Goal: Information Seeking & Learning: Check status

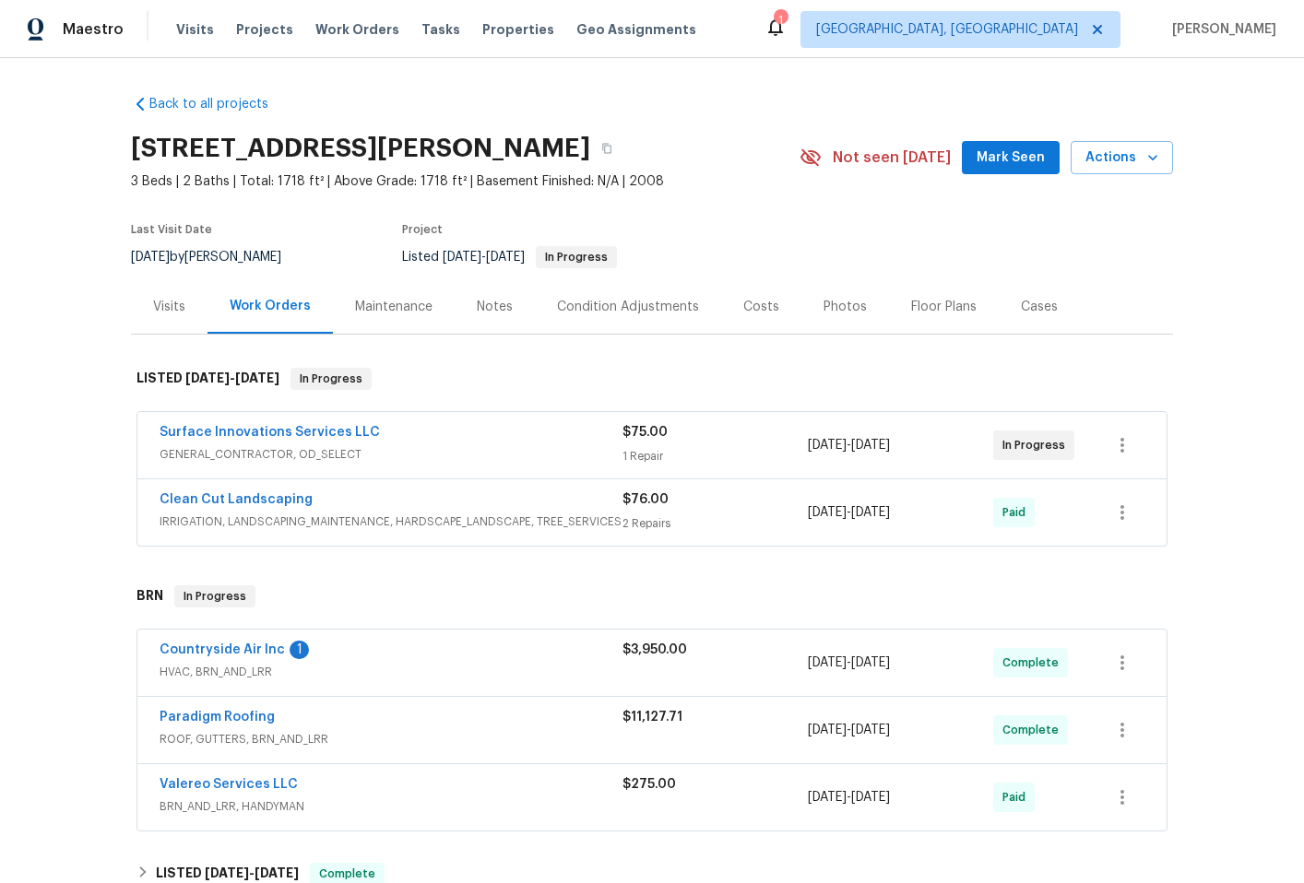
scroll to position [4, 0]
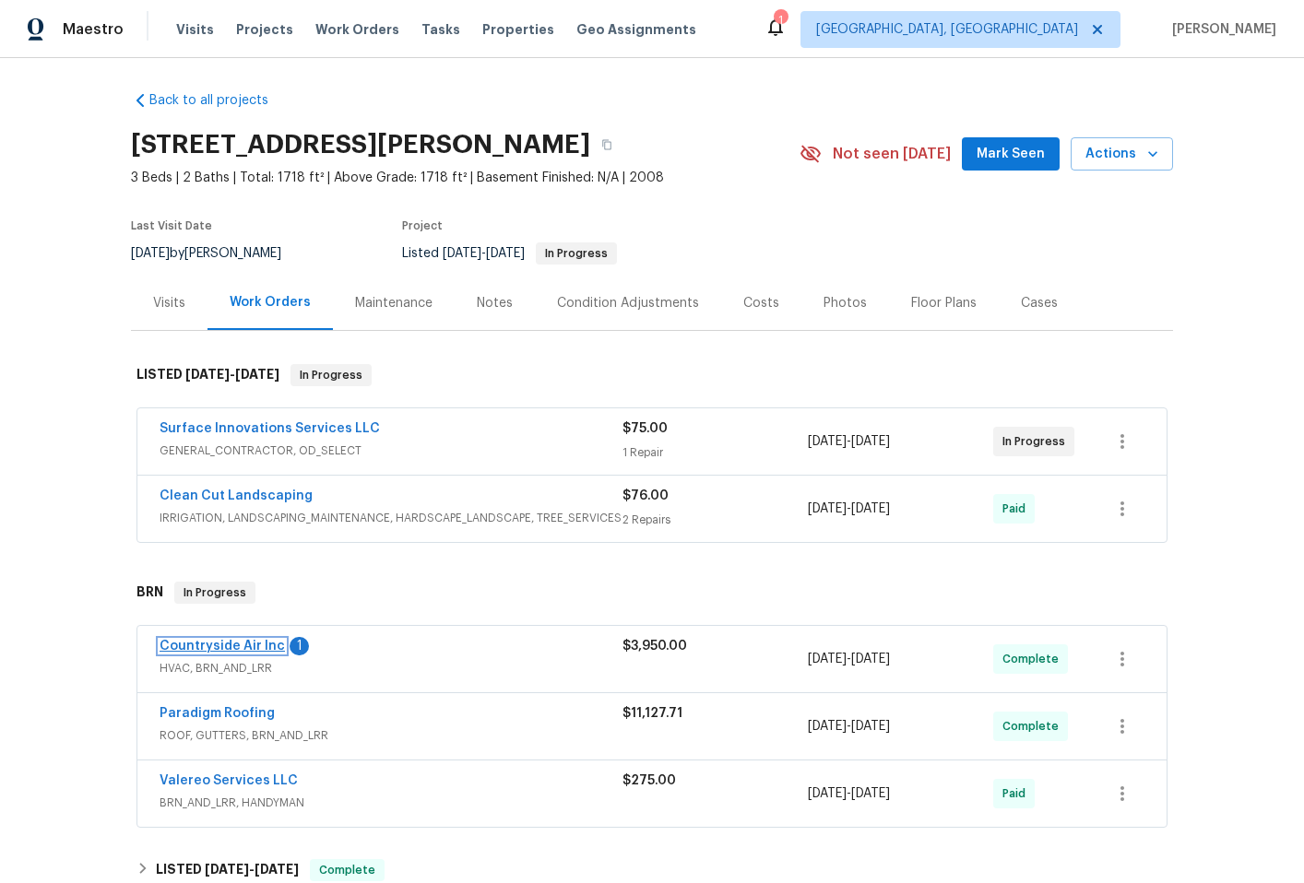
click at [246, 642] on link "Countryside Air Inc" at bounding box center [221, 646] width 125 height 13
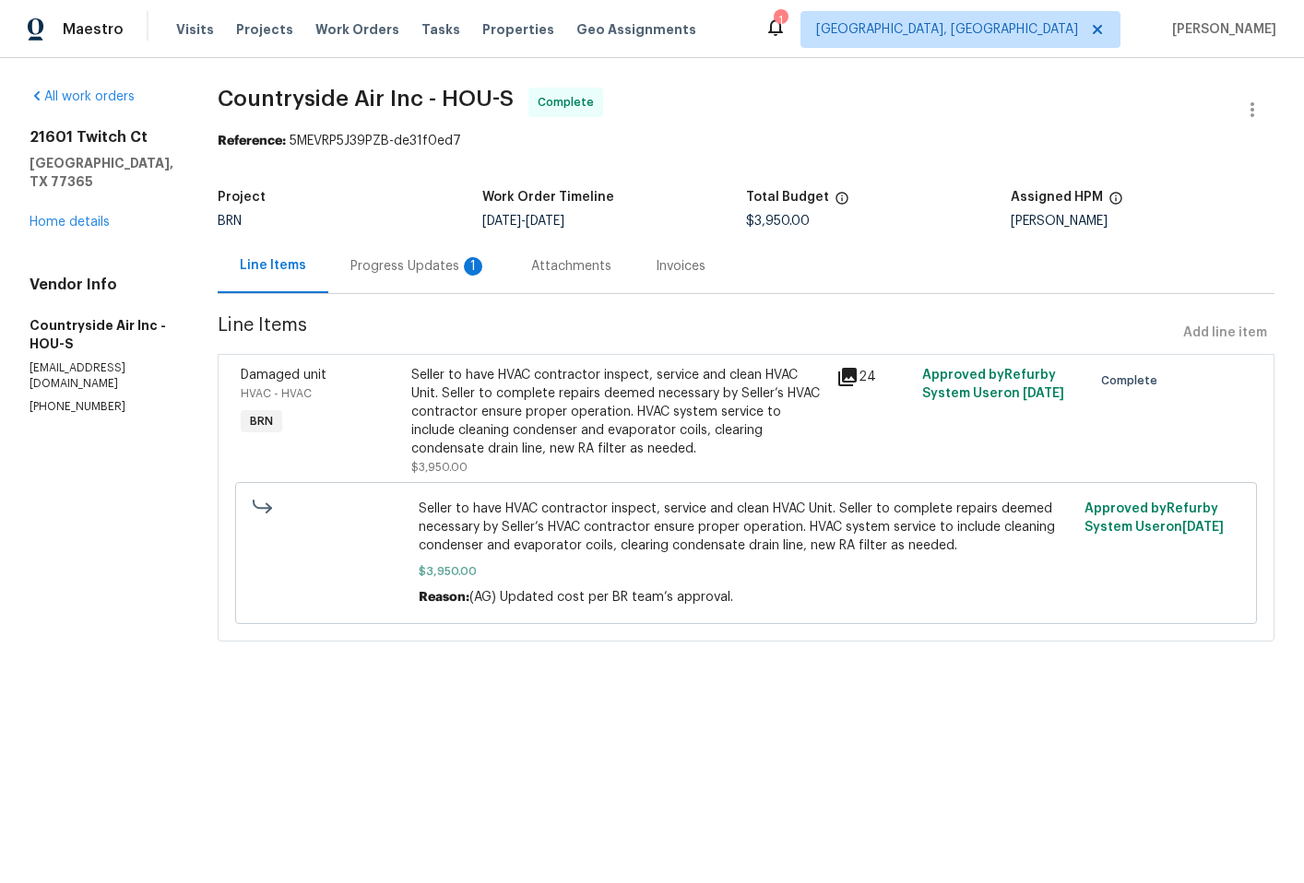
click at [403, 261] on div "Progress Updates 1" at bounding box center [418, 266] width 136 height 18
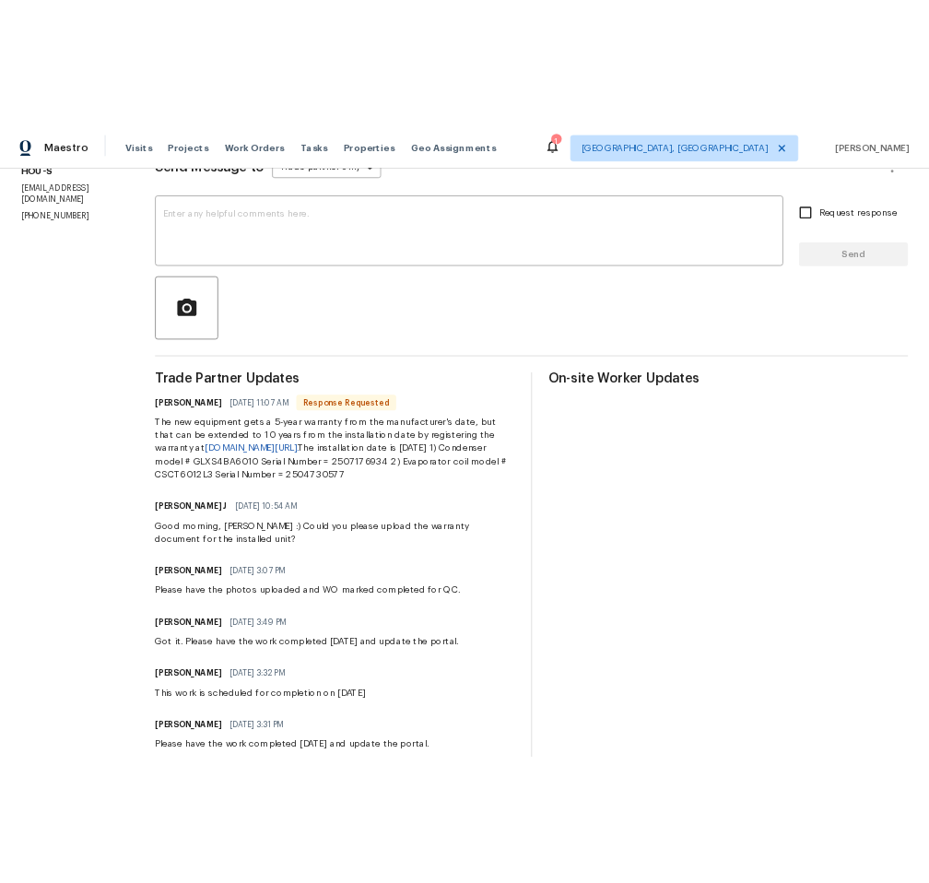
scroll to position [261, 0]
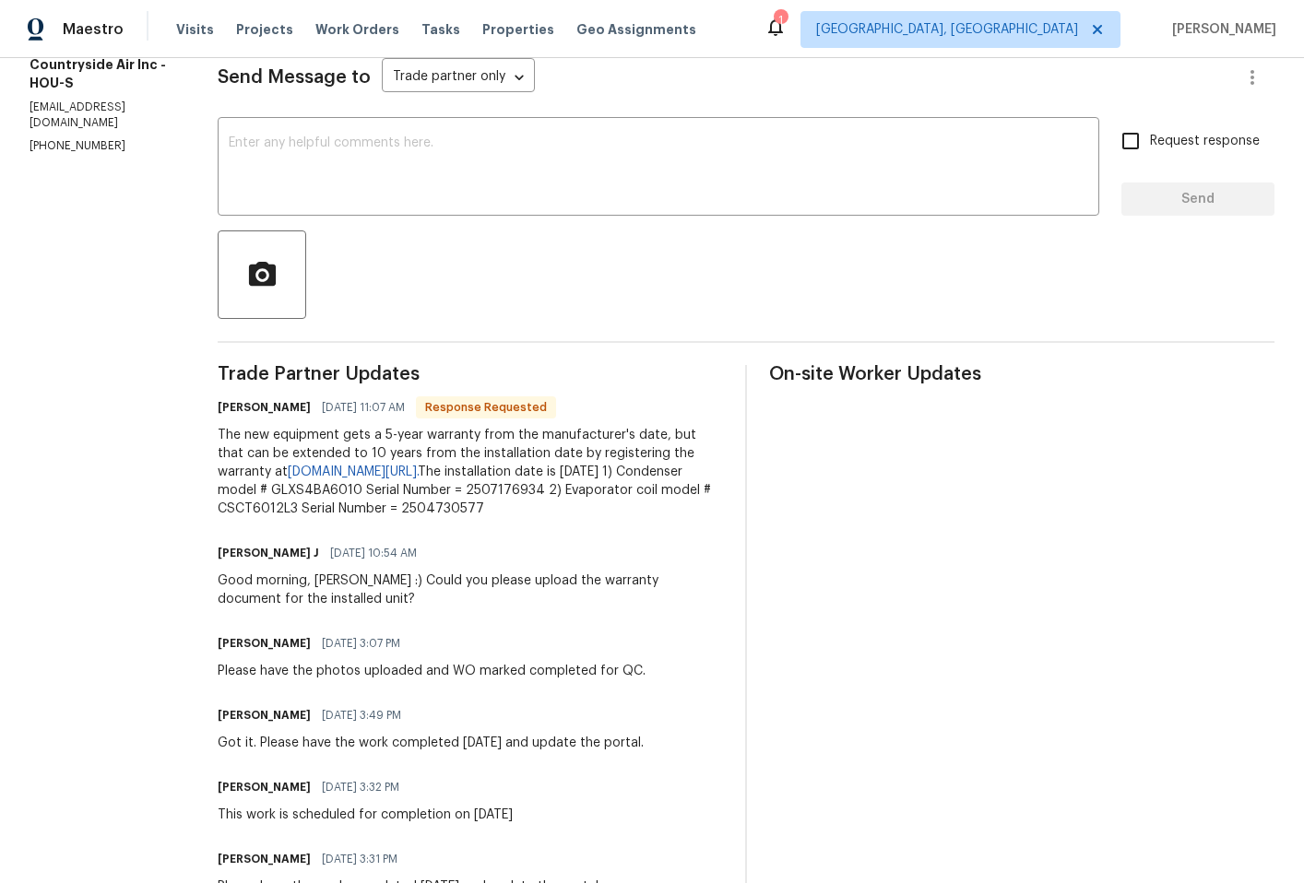
click at [276, 455] on div "The new equipment gets a 5-year warranty from the manufacturer's date, but that…" at bounding box center [470, 472] width 505 height 92
drag, startPoint x: 214, startPoint y: 435, endPoint x: 555, endPoint y: 512, distance: 349.6
click at [555, 512] on div "The new equipment gets a 5-year warranty from the manufacturer's date, but that…" at bounding box center [470, 472] width 505 height 92
copy div "The new equipment gets a 5-year warranty from the manufacturer's date, but that…"
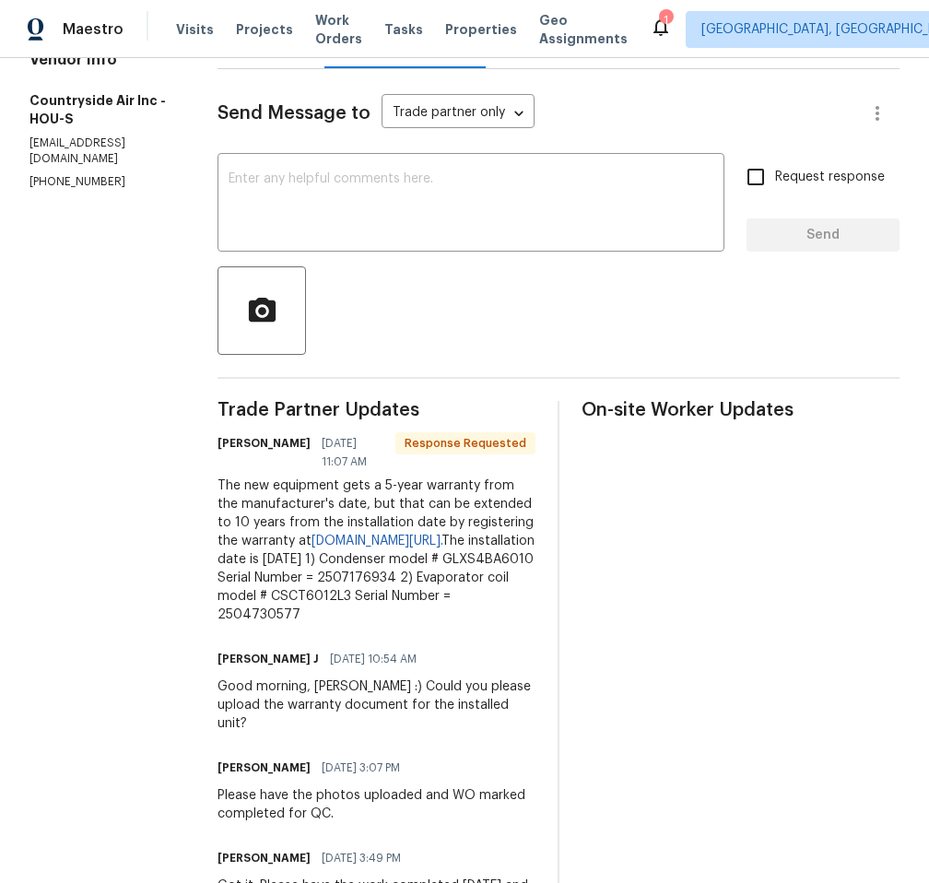
scroll to position [200, 0]
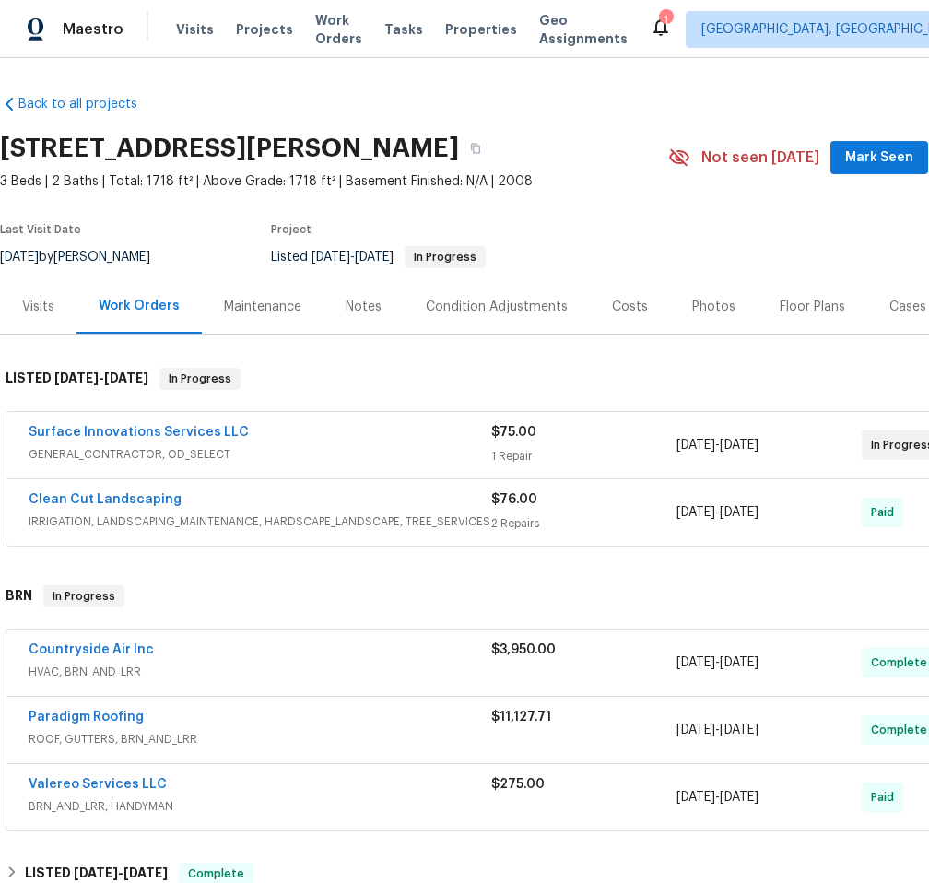
click at [404, 438] on div "Surface Innovations Services LLC" at bounding box center [260, 434] width 463 height 22
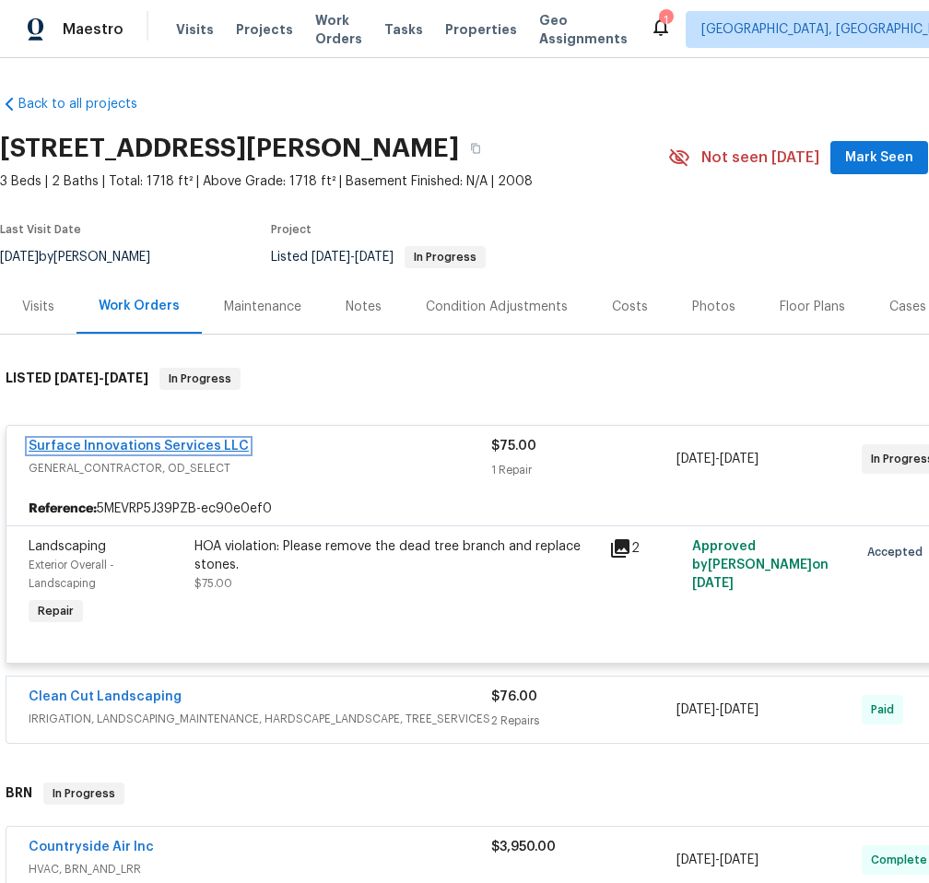
click at [113, 441] on link "Surface Innovations Services LLC" at bounding box center [139, 446] width 220 height 13
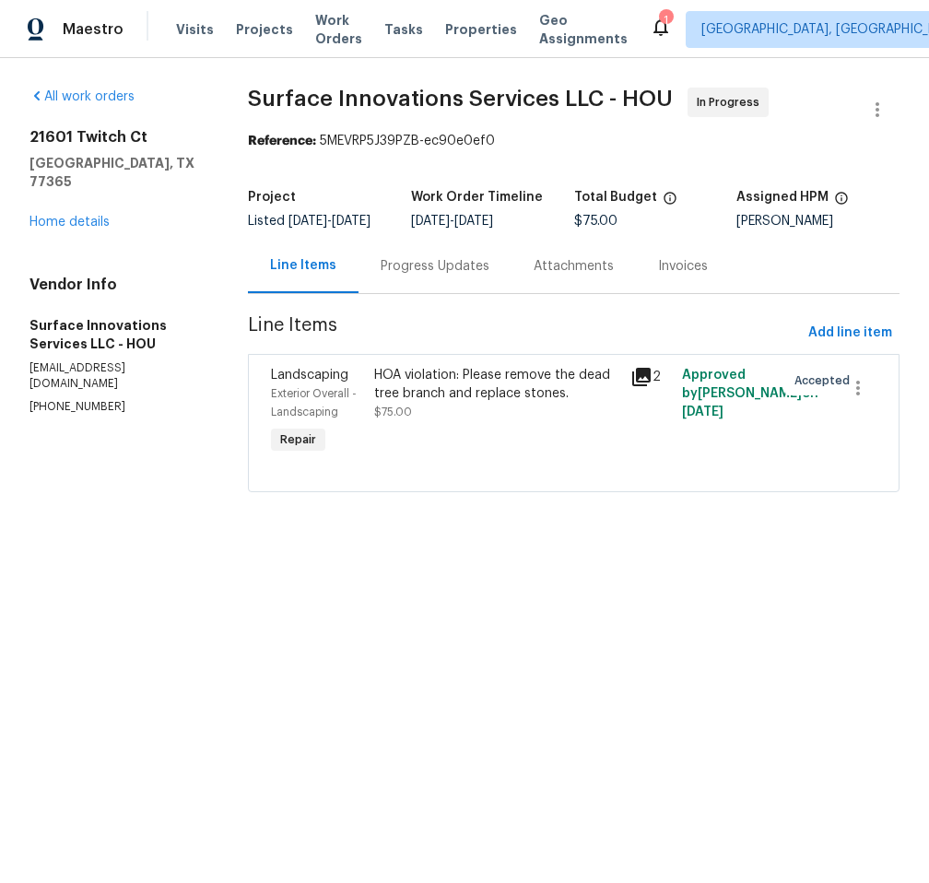
click at [444, 275] on div "Progress Updates" at bounding box center [435, 266] width 109 height 18
